Goal: Information Seeking & Learning: Learn about a topic

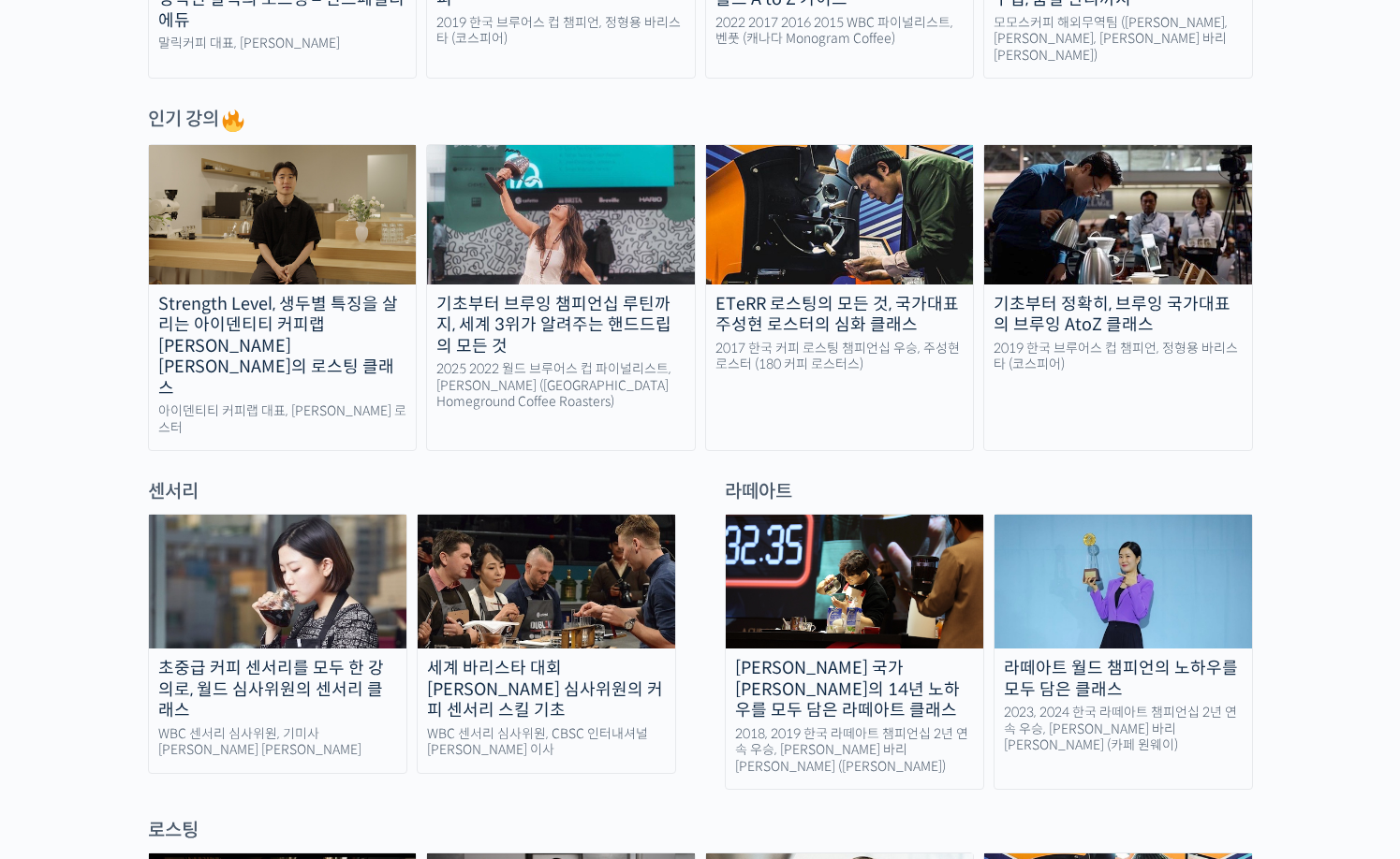
scroll to position [1030, 0]
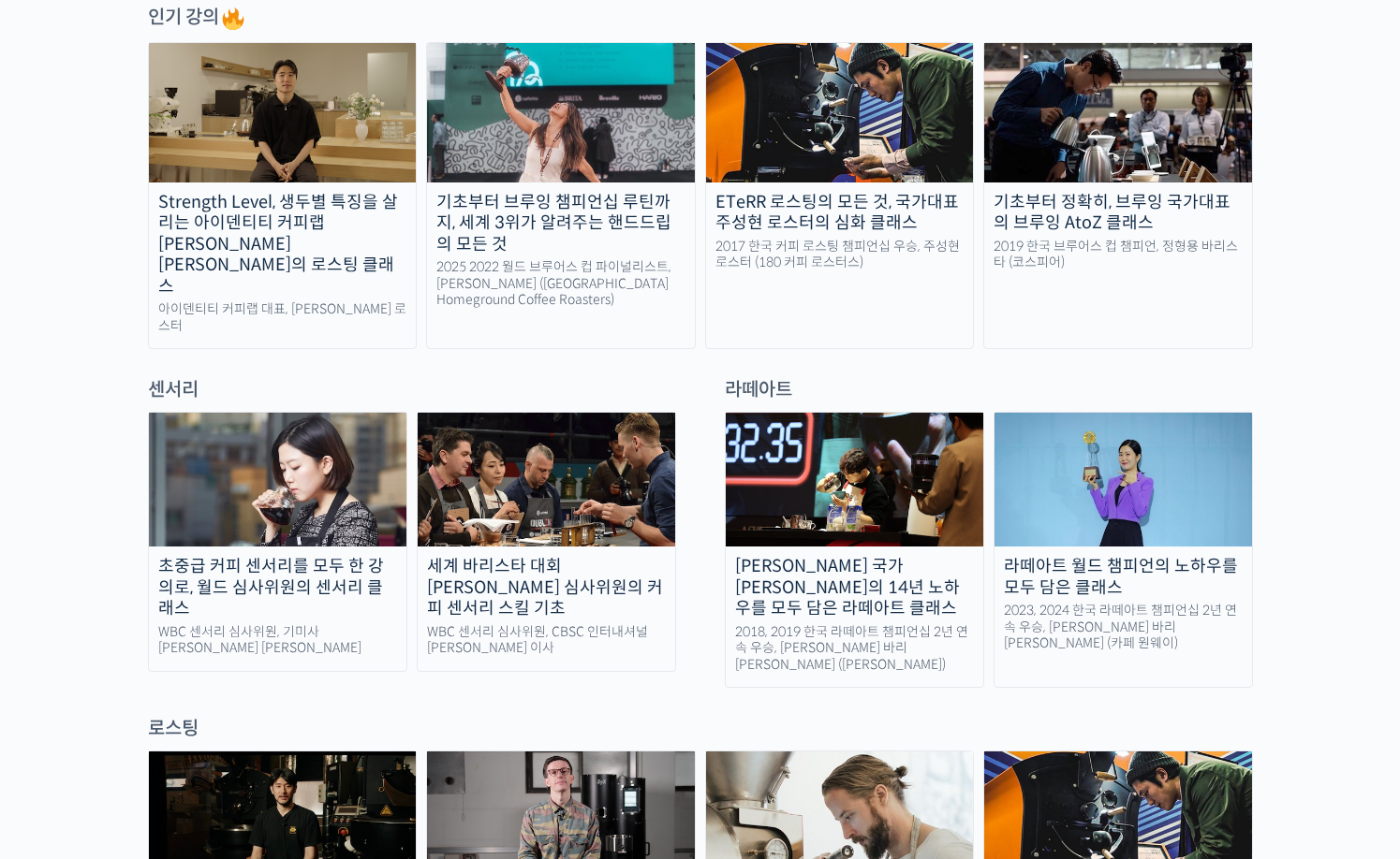
click at [882, 121] on img at bounding box center [839, 112] width 268 height 139
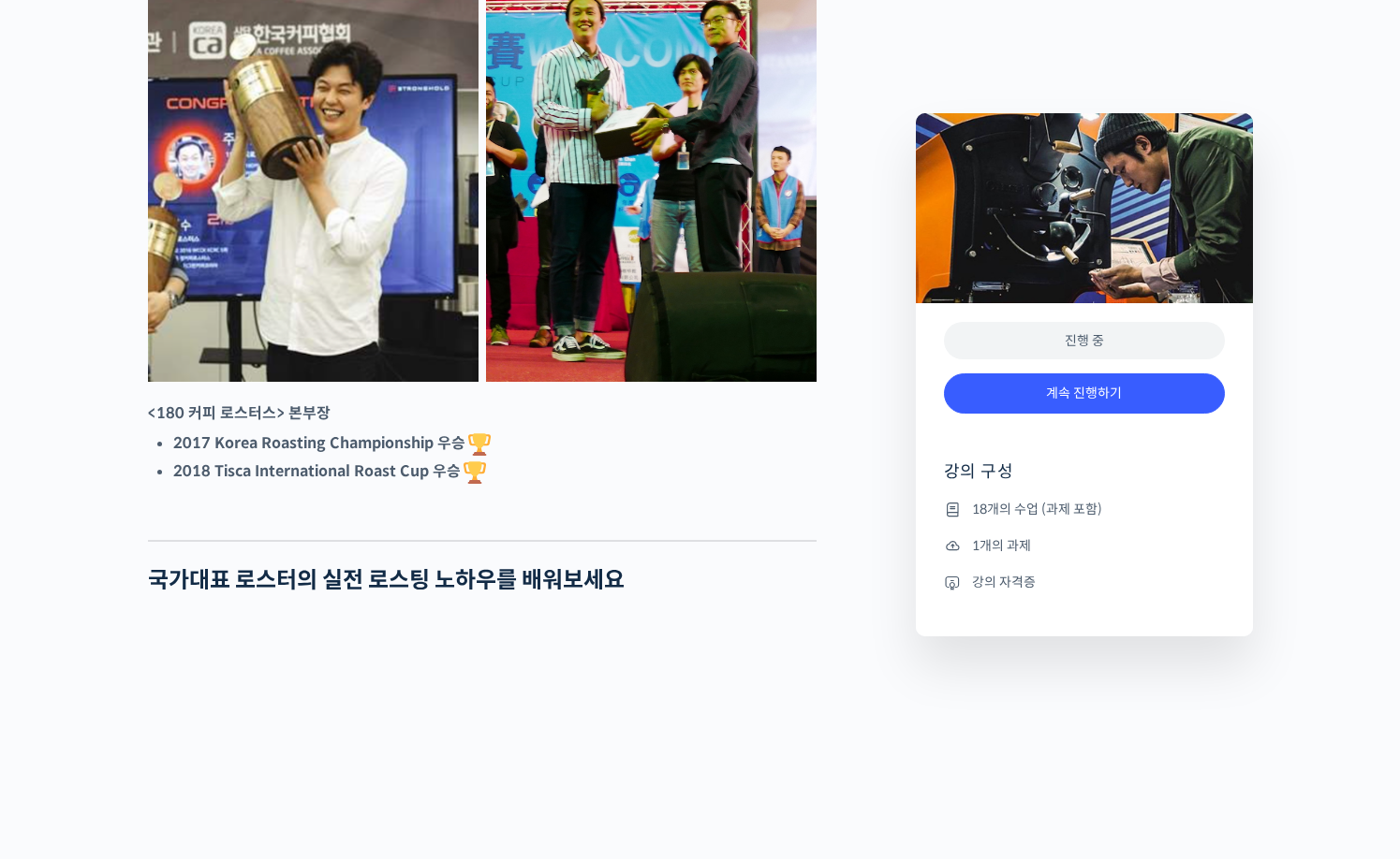
scroll to position [936, 0]
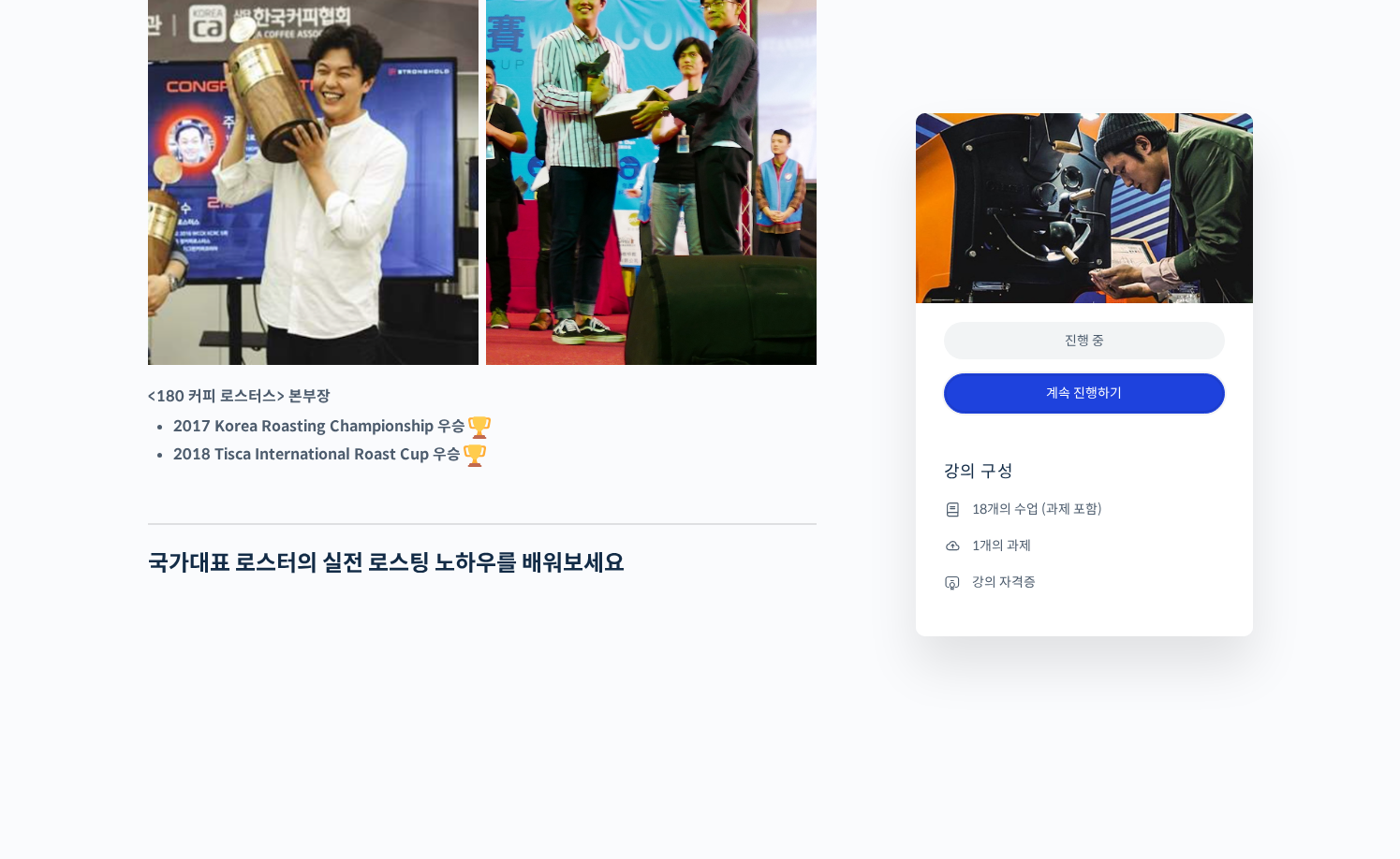
click at [1061, 391] on link "계속 진행하기" at bounding box center [1083, 394] width 281 height 40
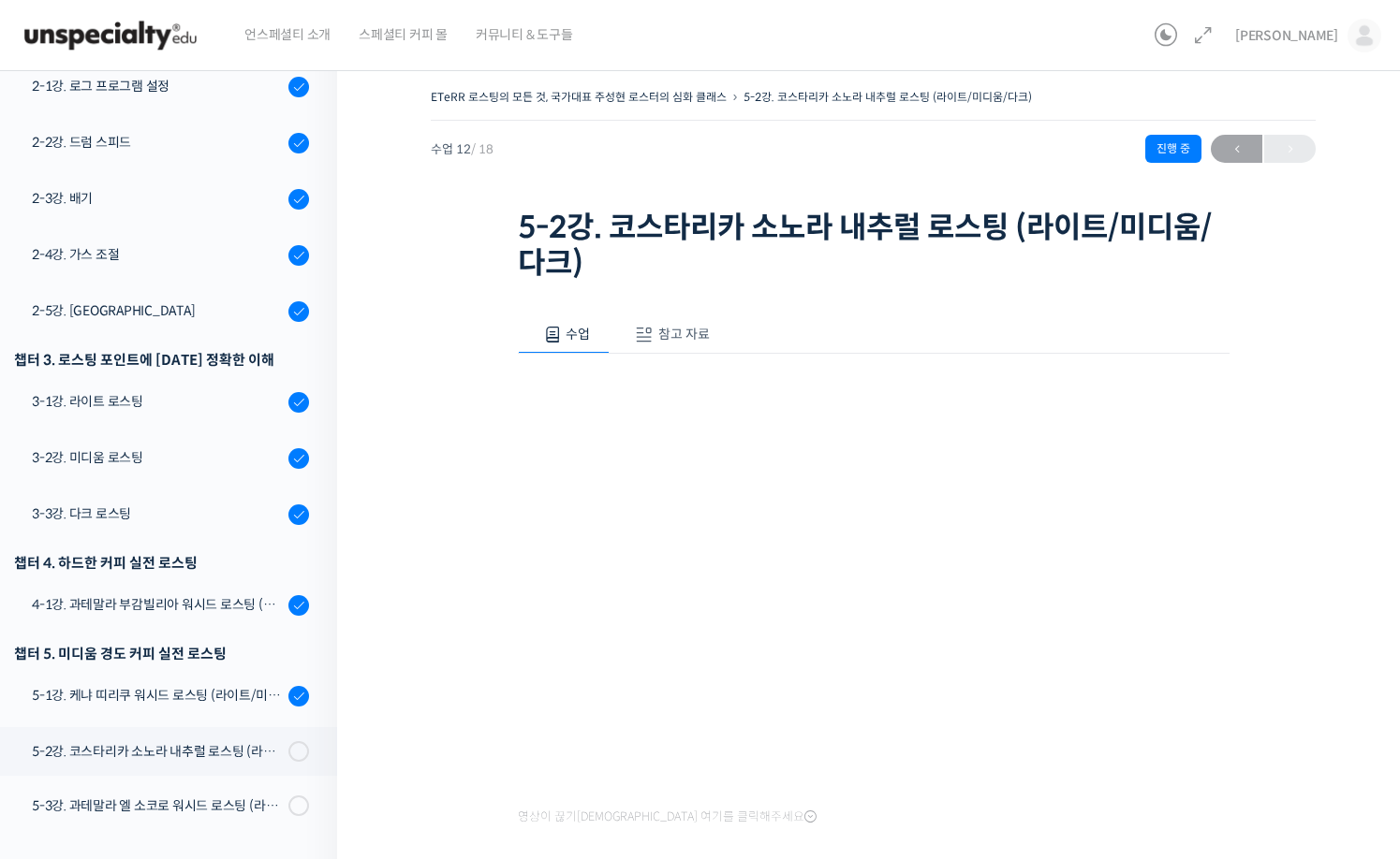
scroll to position [343, 0]
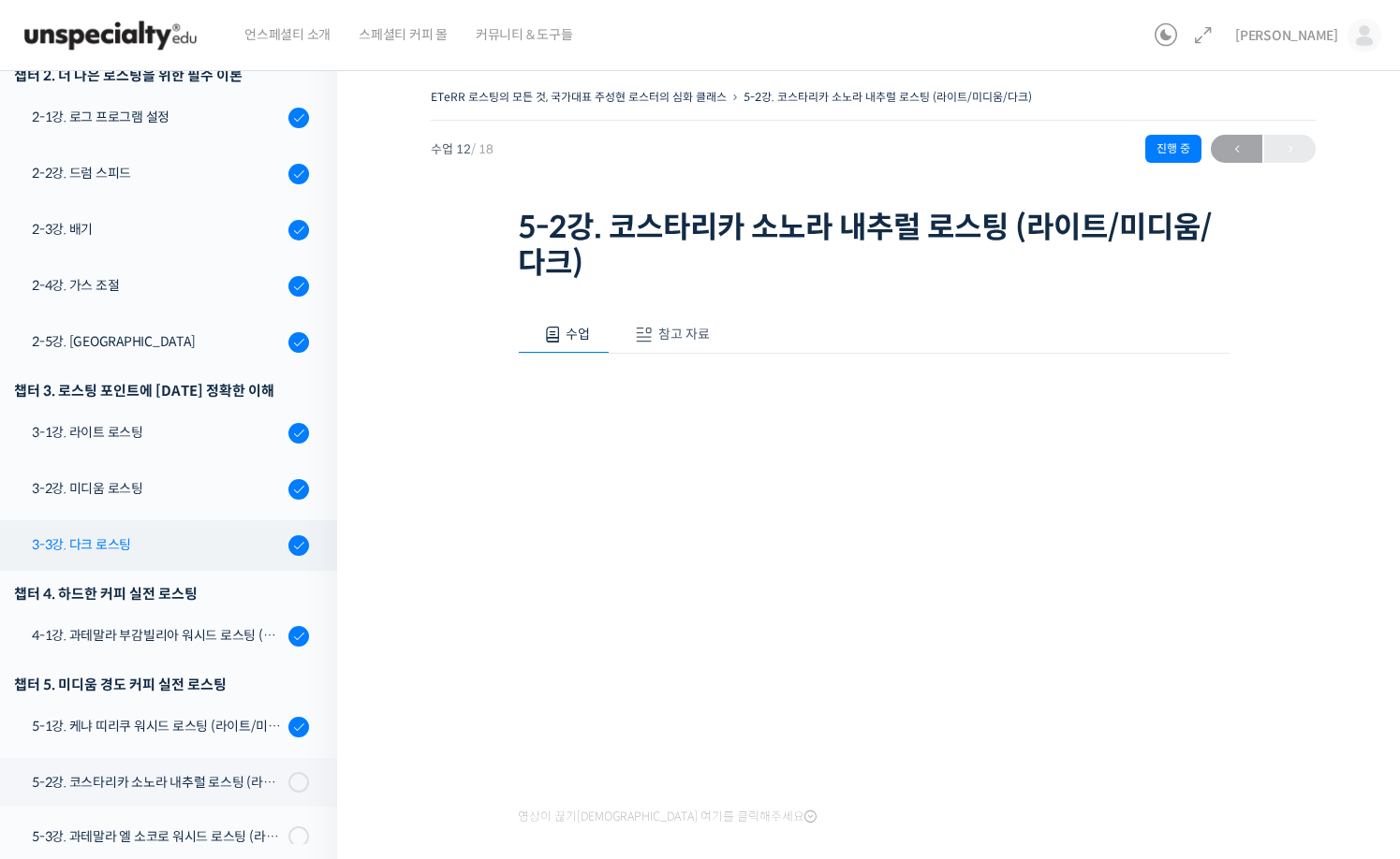
click at [204, 533] on link "3-3강. 다크 로스팅" at bounding box center [164, 545] width 347 height 51
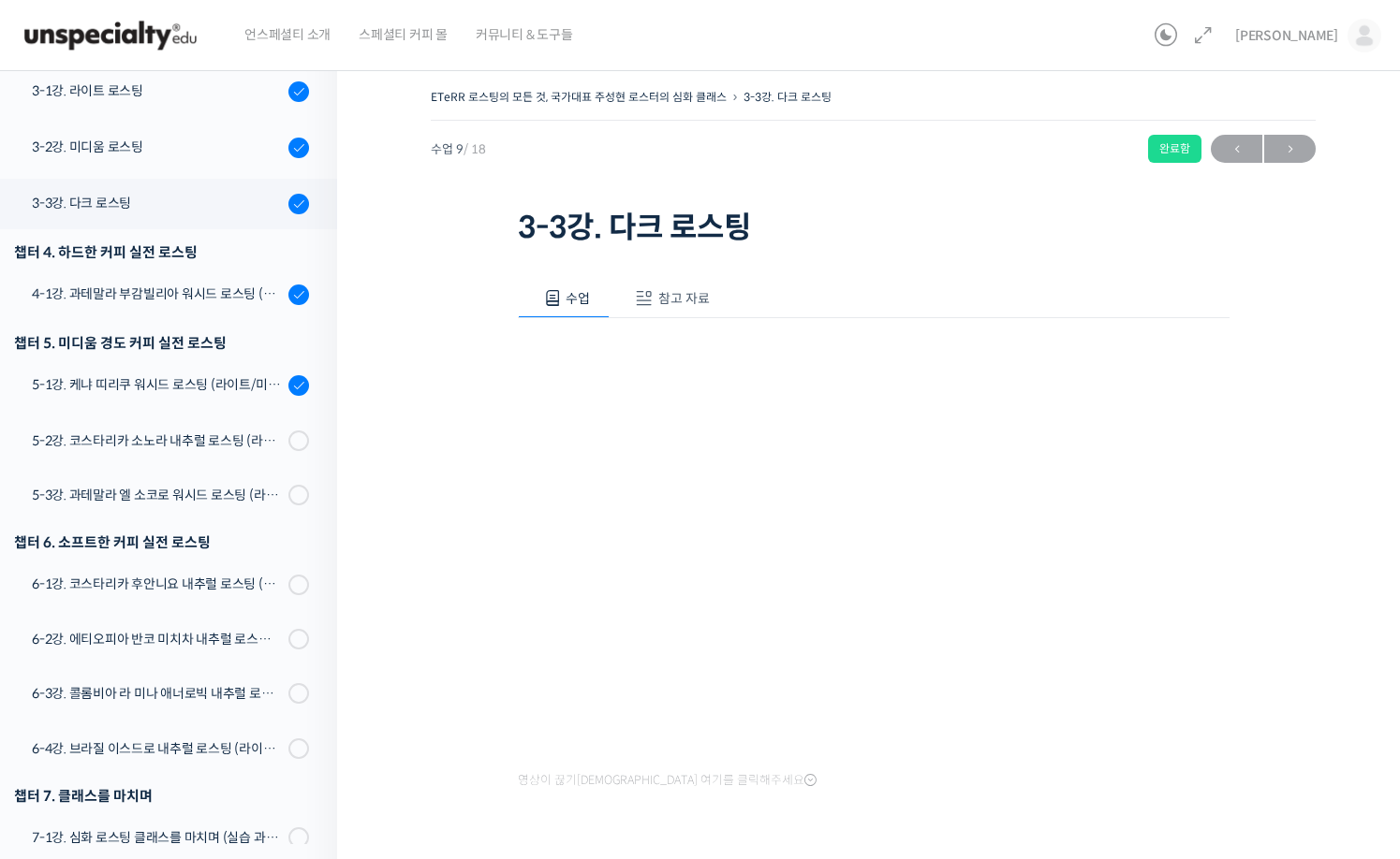
scroll to position [717, 0]
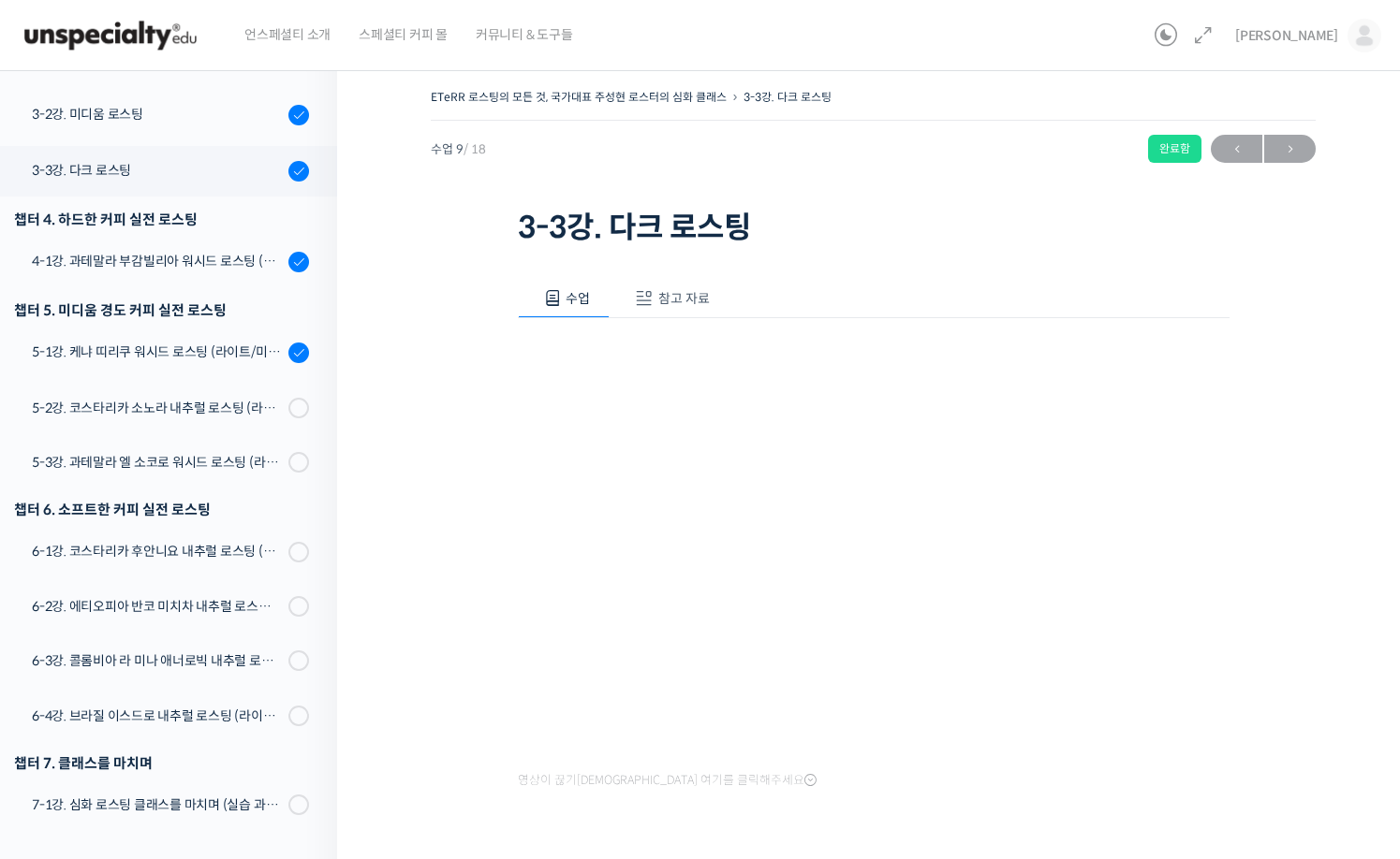
click at [812, 792] on div "영상이 끊기신다면 여기를 클릭해주세요" at bounding box center [873, 556] width 711 height 476
click at [1287, 596] on div "ETeRR 로스팅의 모든 것, 국가대표 주성현 로스터의 심화 클래스 3-3강. 다크 로스팅 완료함 수업 9 / 18 완료함 ← 이전 다음 → …" at bounding box center [872, 481] width 884 height 795
click at [462, 590] on div "ETeRR 로스팅의 모든 것, 국가대표 주성현 로스터의 심화 클래스 3-3강. 다크 로스팅 완료함 수업 9 / 18 완료함 ← 이전 다음 → …" at bounding box center [872, 481] width 884 height 795
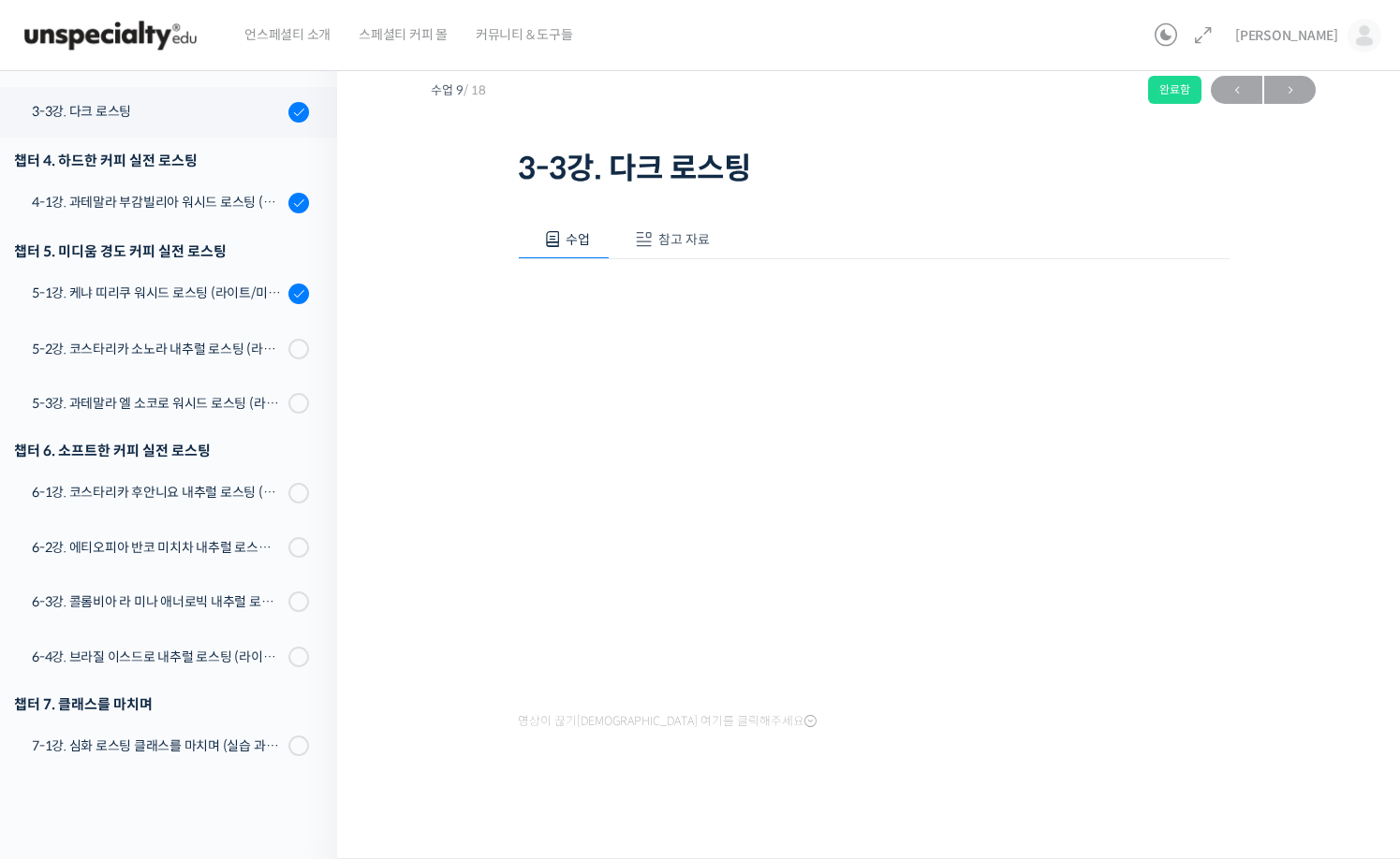
scroll to position [0, 0]
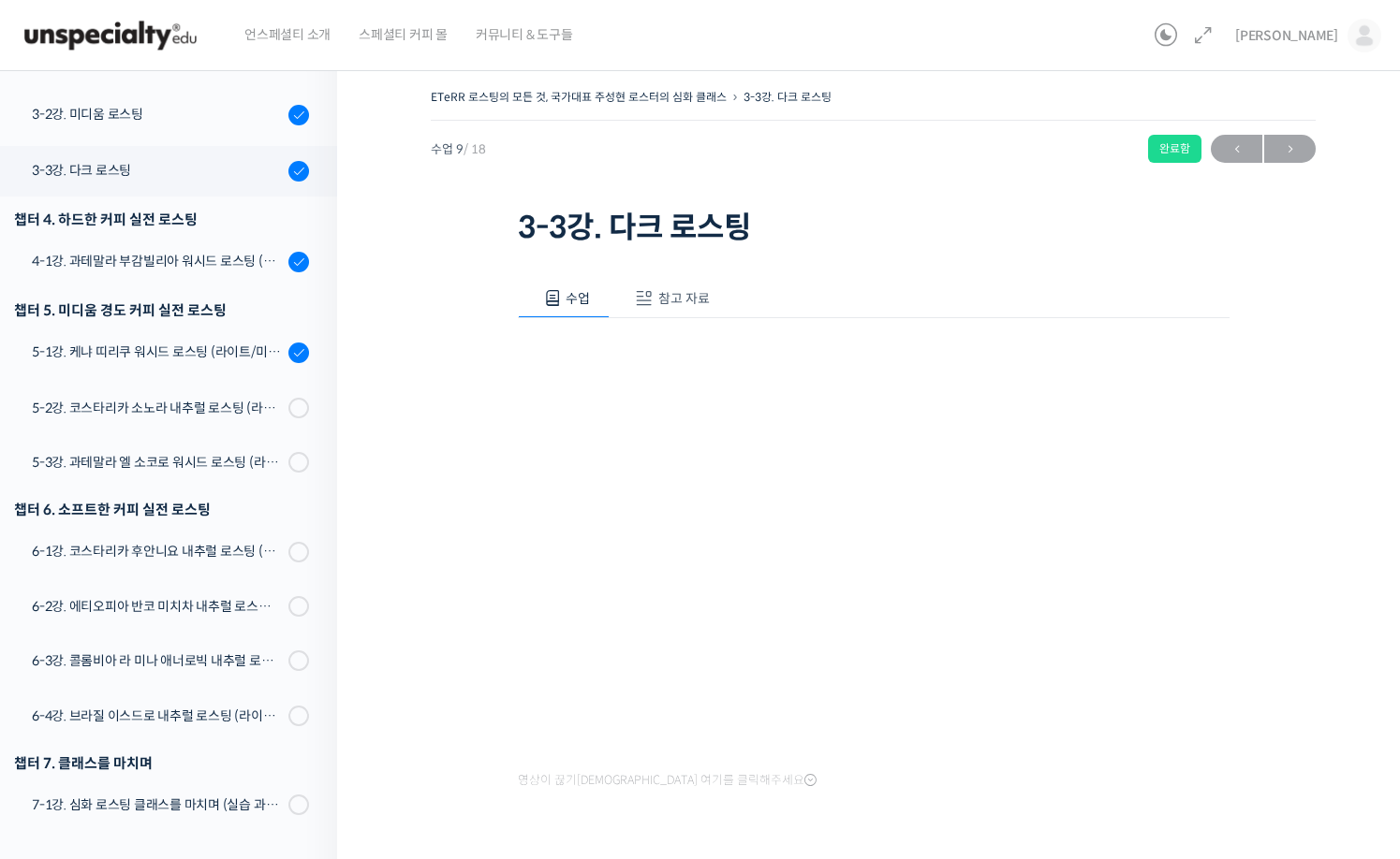
click at [1305, 585] on div "ETeRR 로스팅의 모든 것, 국가대표 주성현 로스터의 심화 클래스 3-3강. 다크 로스팅 완료함 수업 9 / 18 완료함 ← 이전 다음 → …" at bounding box center [872, 481] width 884 height 795
click at [1319, 641] on div "ETeRR 로스팅의 모든 것, 국가대표 주성현 로스터의 심화 클래스 3-3강. 다크 로스팅 완료함 수업 9 / 18 완료함 ← 이전 다음 → …" at bounding box center [872, 486] width 1072 height 862
